Goal: Browse casually

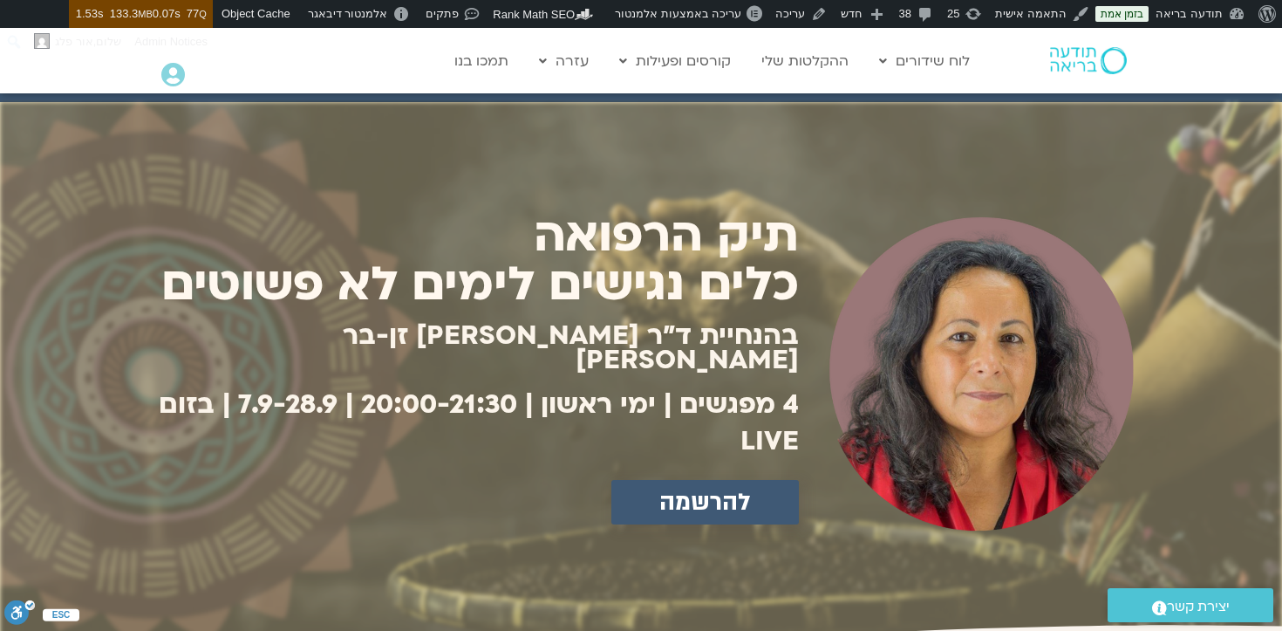
scroll to position [65, 0]
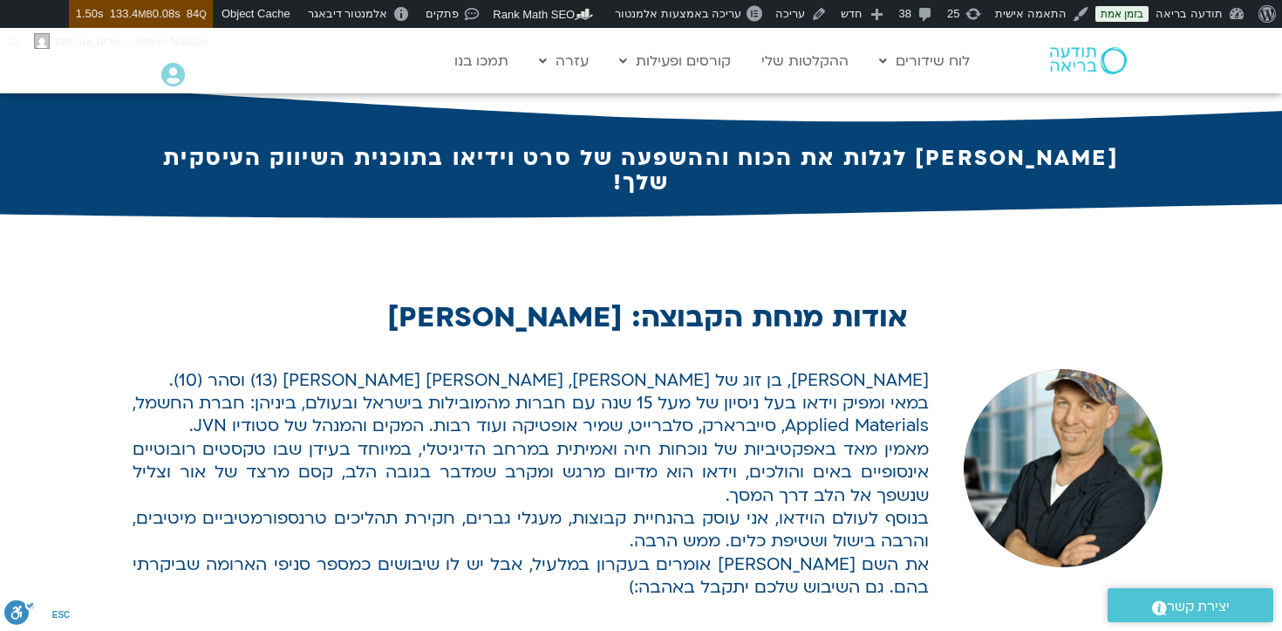
scroll to position [1415, 0]
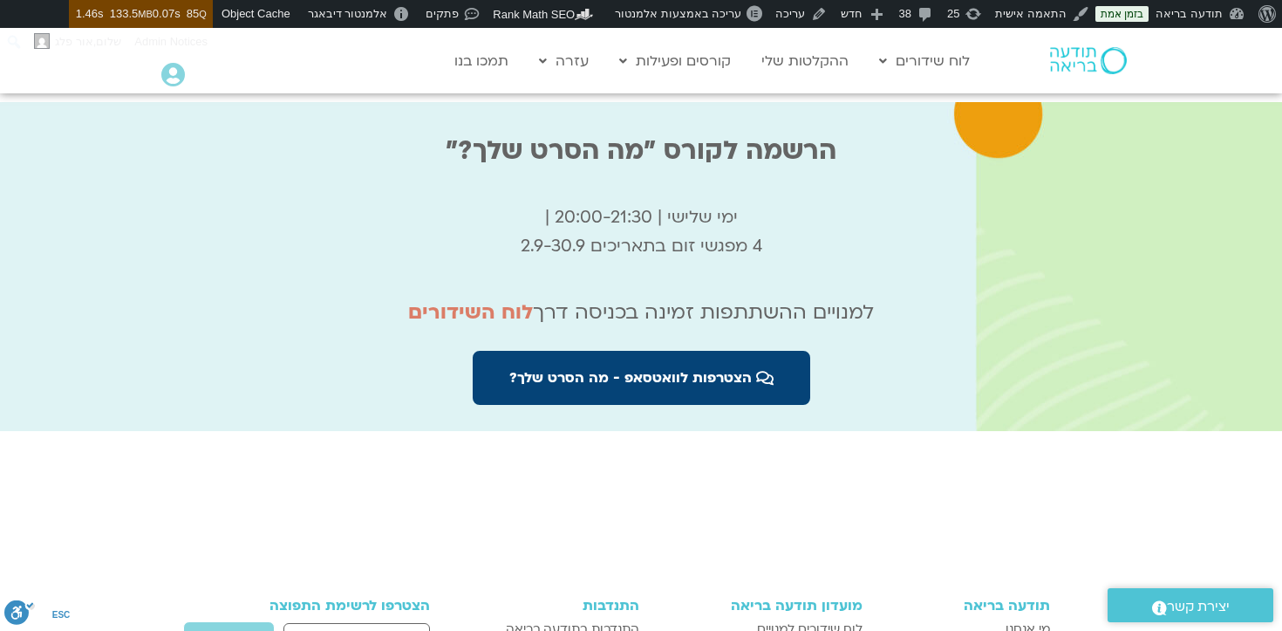
scroll to position [5253, 0]
